Goal: Navigation & Orientation: Go to known website

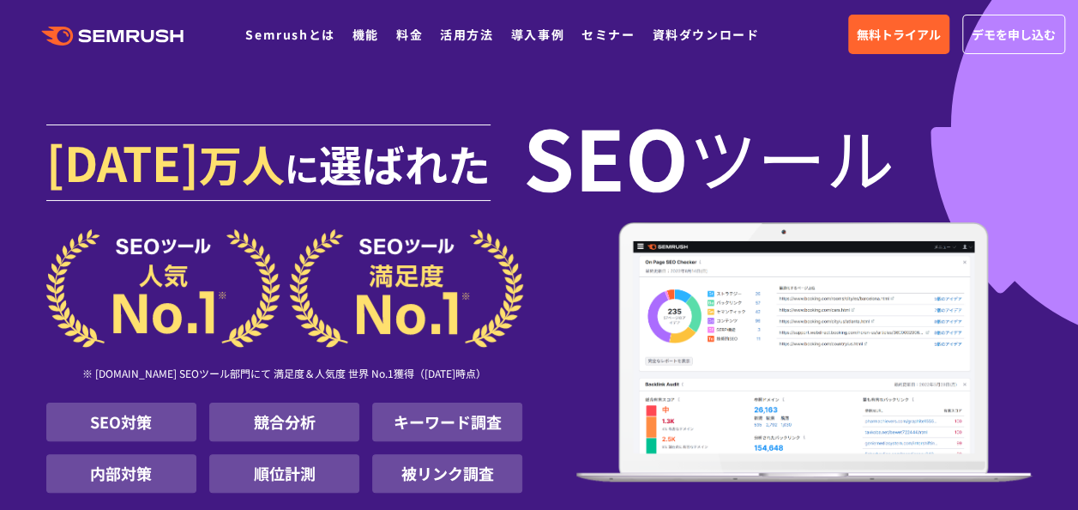
drag, startPoint x: 132, startPoint y: 36, endPoint x: 210, endPoint y: 122, distance: 116.0
click at [132, 36] on icon at bounding box center [135, 36] width 13 height 12
